Goal: Information Seeking & Learning: Learn about a topic

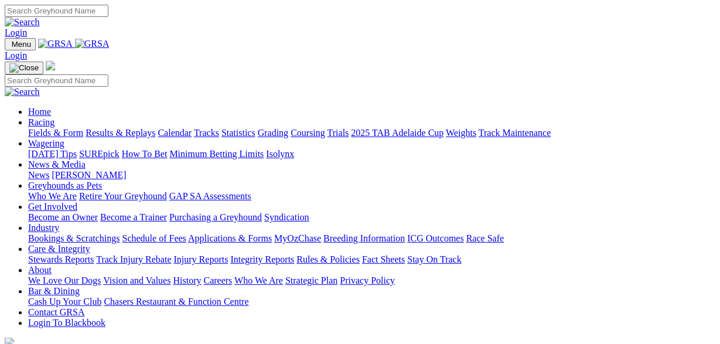
click at [86, 159] on link "News & Media" at bounding box center [56, 164] width 57 height 10
click at [49, 170] on link "News" at bounding box center [38, 175] width 21 height 10
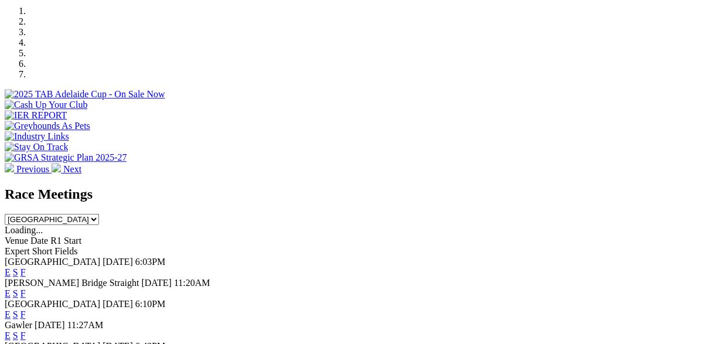
scroll to position [365, 0]
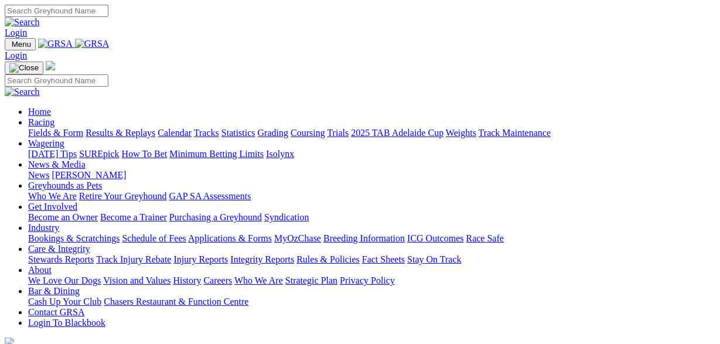
scroll to position [365, 0]
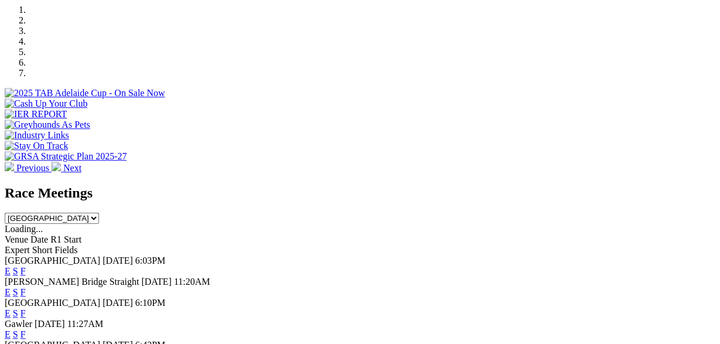
click at [26, 329] on link "F" at bounding box center [22, 334] width 5 height 10
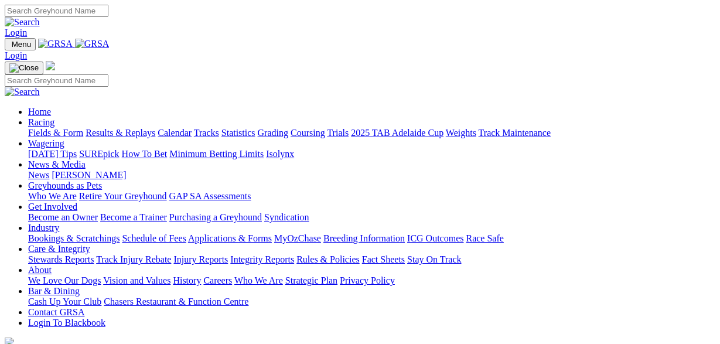
scroll to position [365, 0]
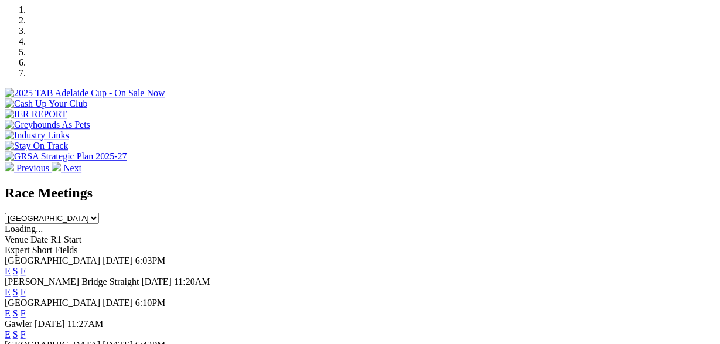
click at [26, 287] on link "F" at bounding box center [22, 292] width 5 height 10
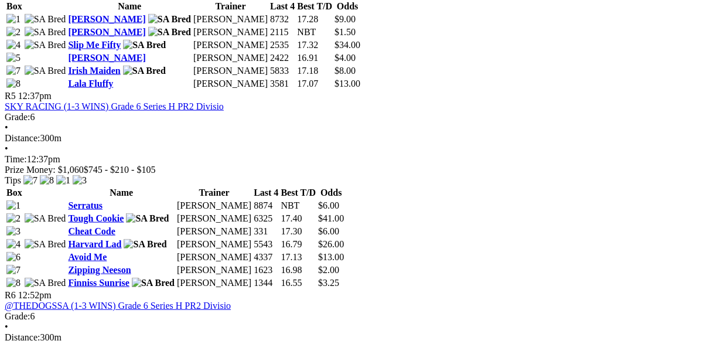
scroll to position [1096, 0]
